Goal: Browse casually: Explore the website without a specific task or goal

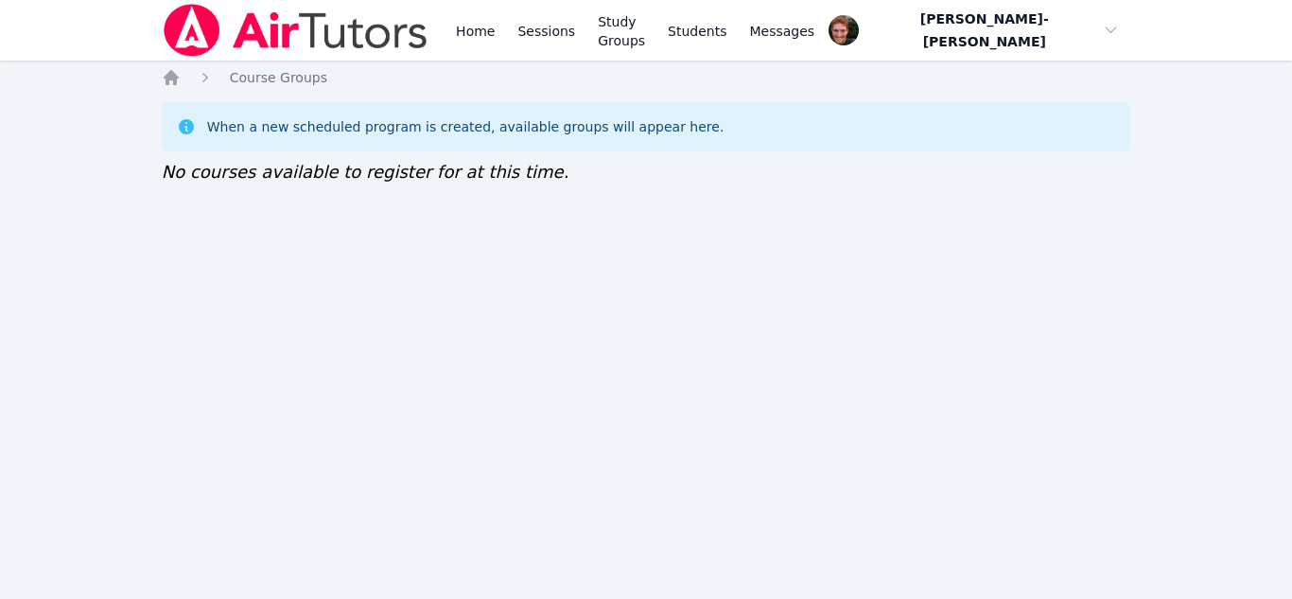
click at [817, 174] on div "When a new scheduled program is created, available groups will appear here. No …" at bounding box center [646, 143] width 969 height 83
